Goal: Find specific page/section: Find specific page/section

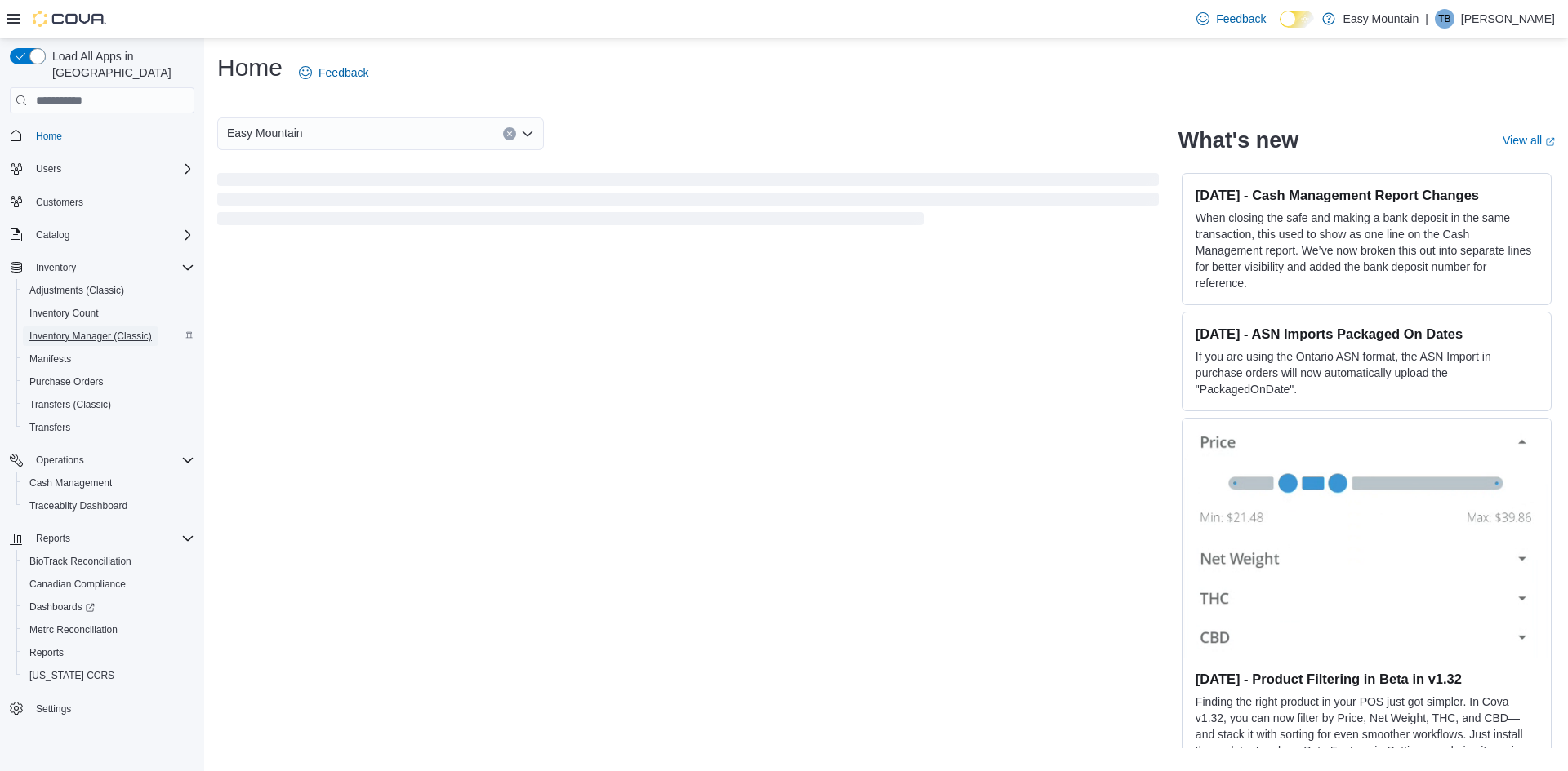
click at [70, 327] on span "Inventory Manager (Classic)" at bounding box center [91, 336] width 122 height 19
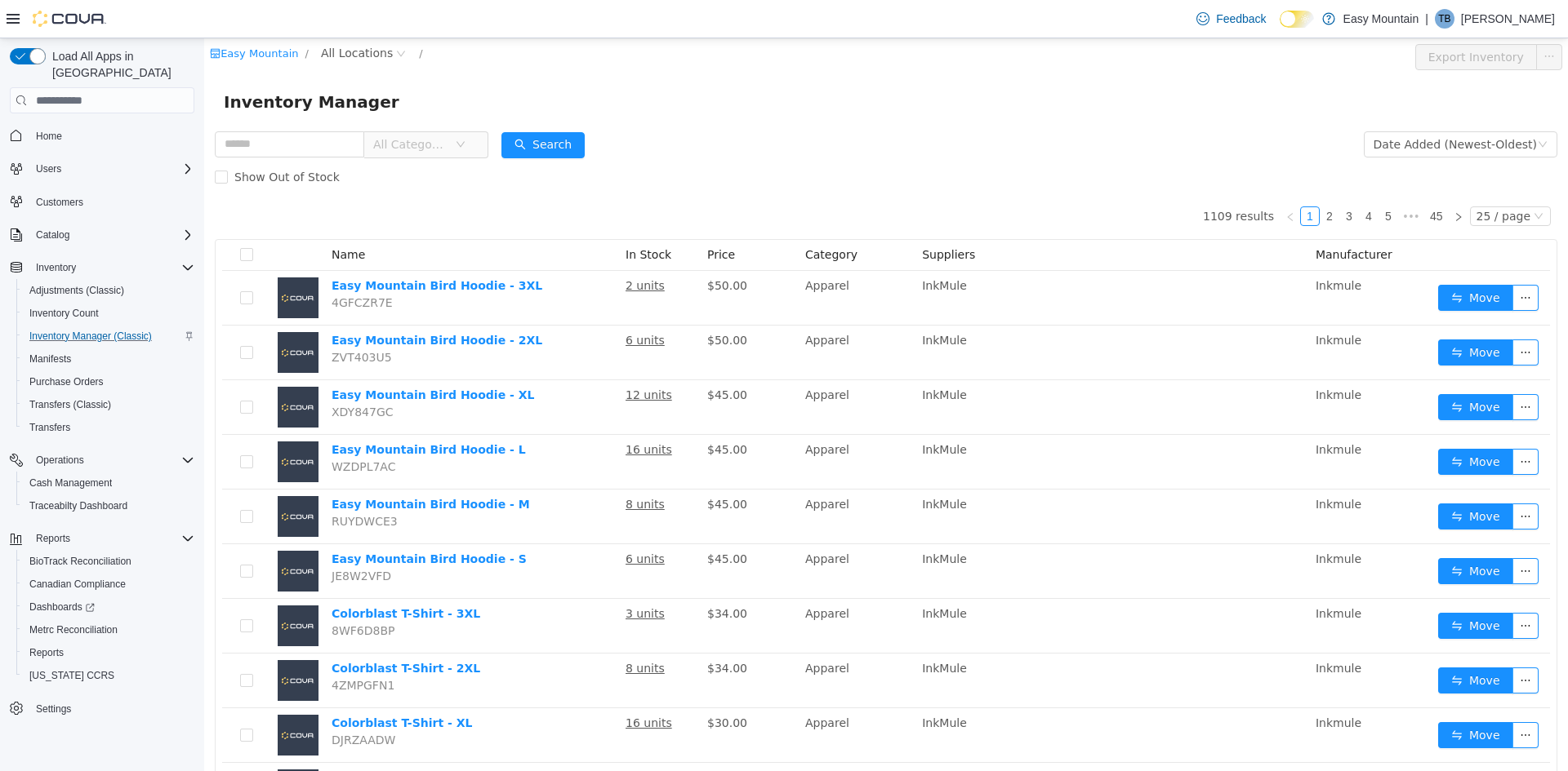
click at [455, 143] on span "All Categories" at bounding box center [413, 144] width 81 height 24
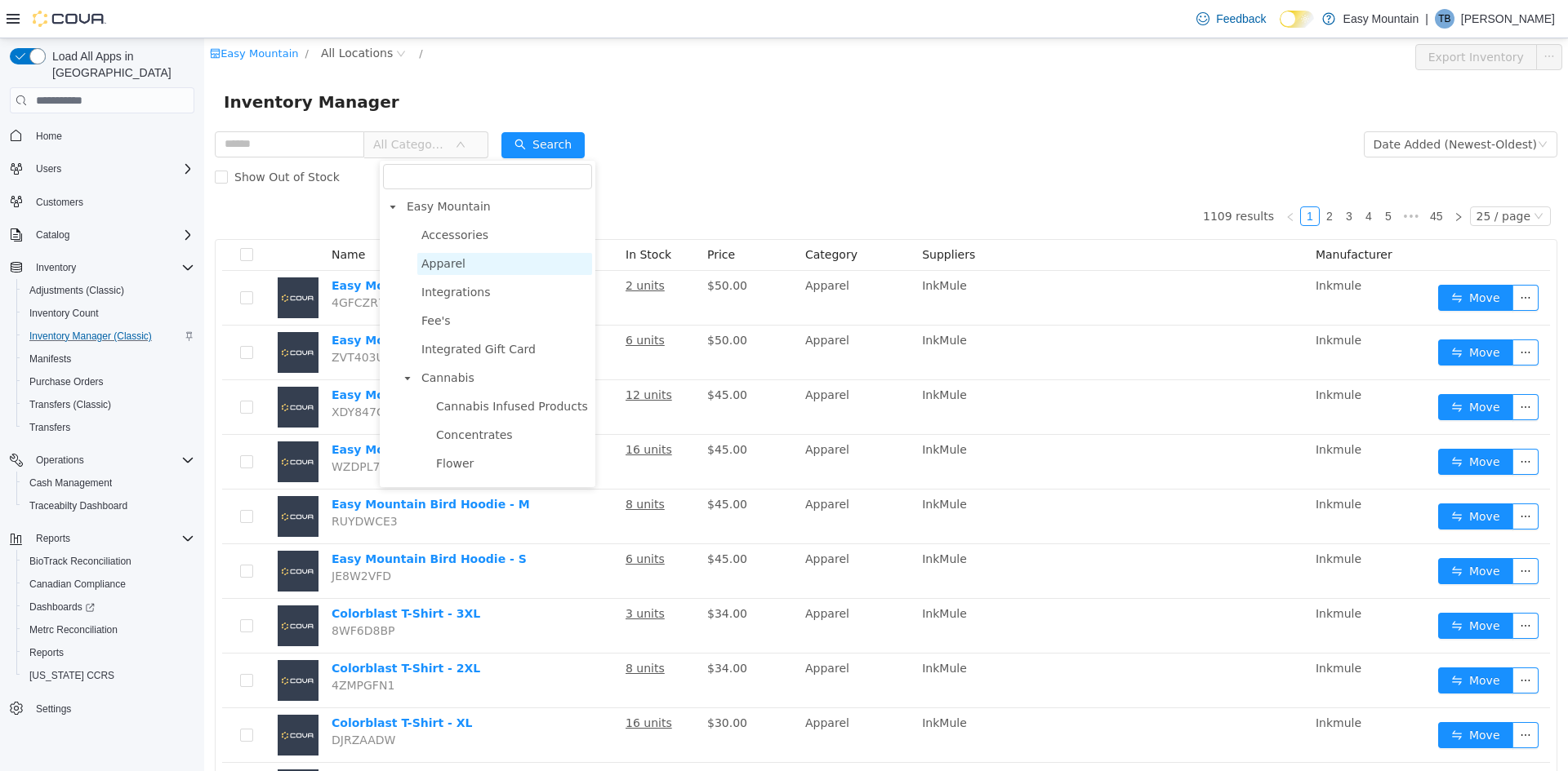
click at [459, 269] on span "Apparel" at bounding box center [443, 263] width 44 height 13
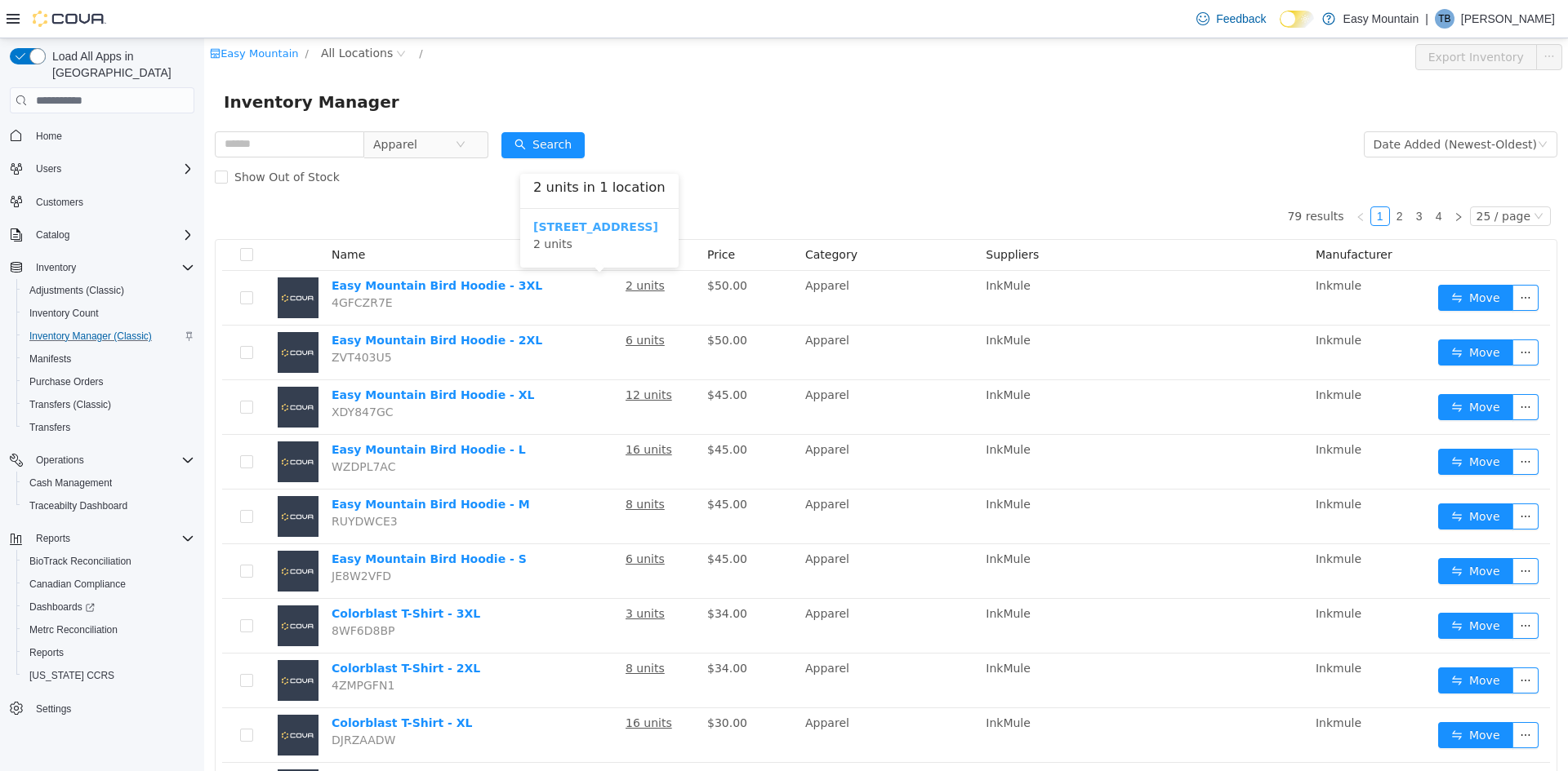
click at [655, 225] on b "7827 W Farm Rd 174 Republic Mo 65738" at bounding box center [595, 226] width 125 height 13
click at [1014, 150] on form "Apparel Date Added (Newest-Oldest) Search Show Out of Stock" at bounding box center [886, 161] width 1343 height 65
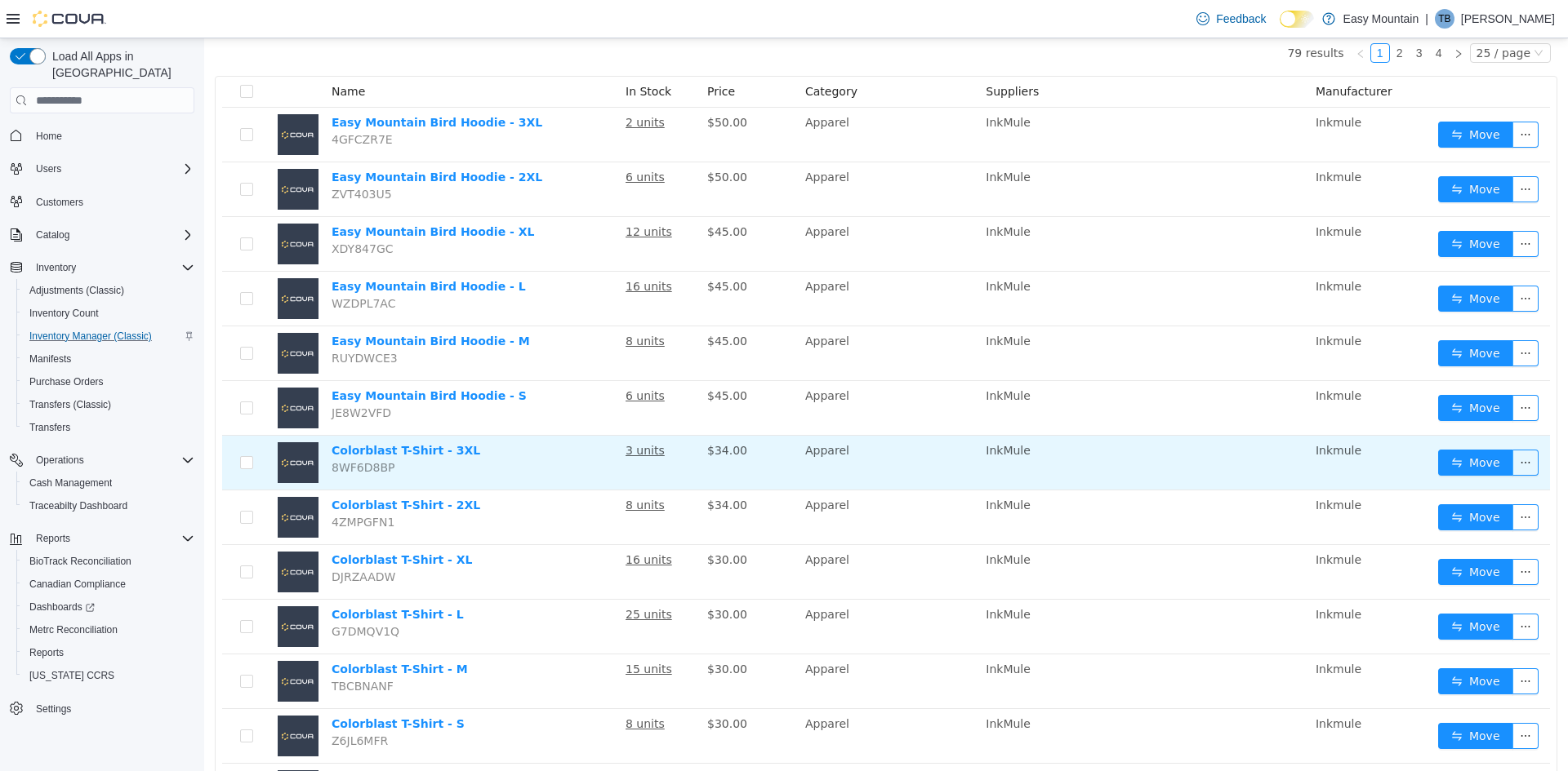
scroll to position [81, 0]
